Goal: Transaction & Acquisition: Purchase product/service

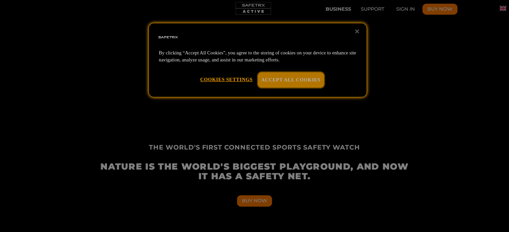
scroll to position [0, 619]
drag, startPoint x: 280, startPoint y: 81, endPoint x: 285, endPoint y: 81, distance: 5.4
click at [280, 81] on button "Accept All Cookies" at bounding box center [291, 79] width 67 height 15
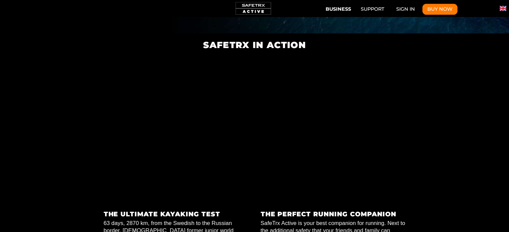
scroll to position [0, 0]
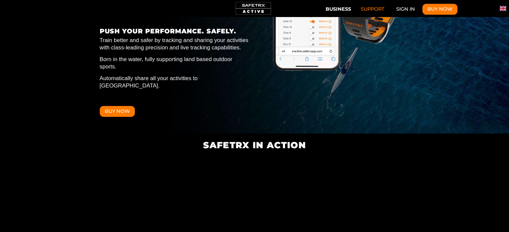
click at [383, 10] on link "Support" at bounding box center [372, 9] width 34 height 11
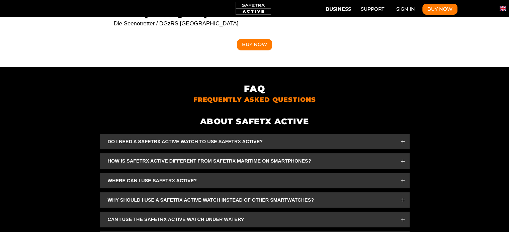
click at [401, 139] on icon "FAQ" at bounding box center [402, 141] width 5 height 5
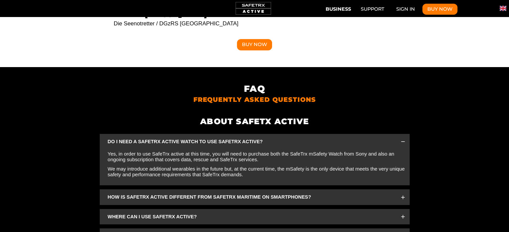
click at [403, 142] on rect "FAQ" at bounding box center [403, 142] width 4 height 1
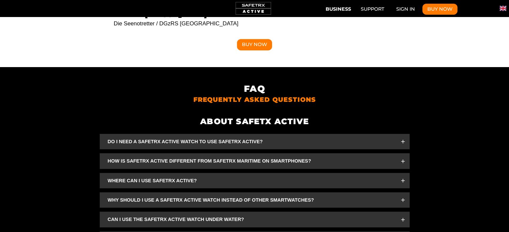
click at [402, 179] on rect "FAQ" at bounding box center [402, 181] width 1 height 4
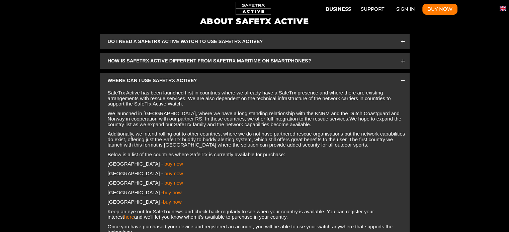
click at [405, 78] on icon "FAQ" at bounding box center [402, 80] width 5 height 5
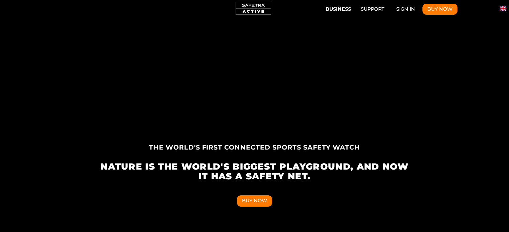
scroll to position [0, 310]
click at [449, 9] on button "Buy Now" at bounding box center [439, 9] width 35 height 11
